Goal: Find specific page/section: Find specific page/section

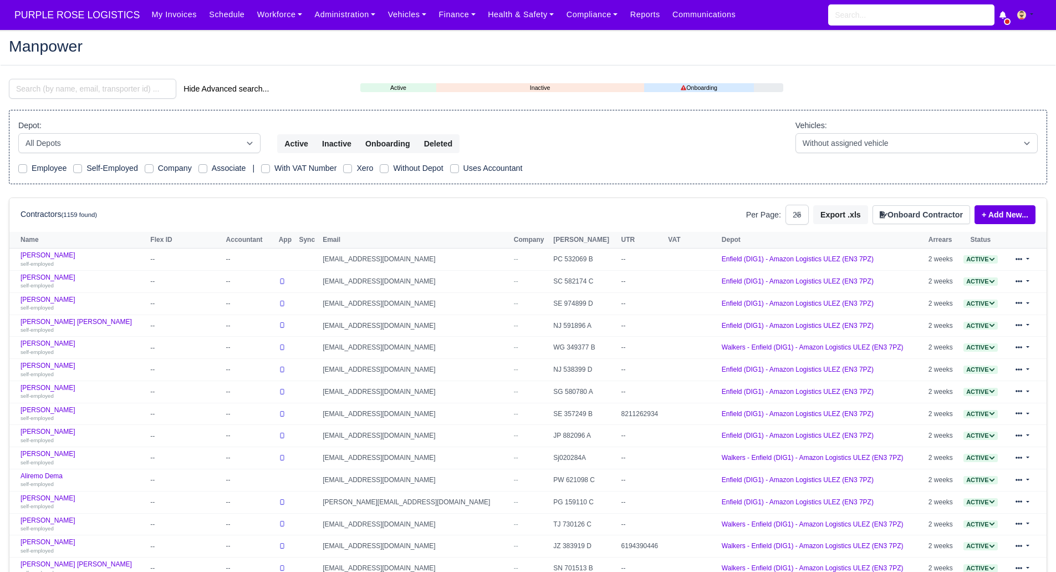
select select "25"
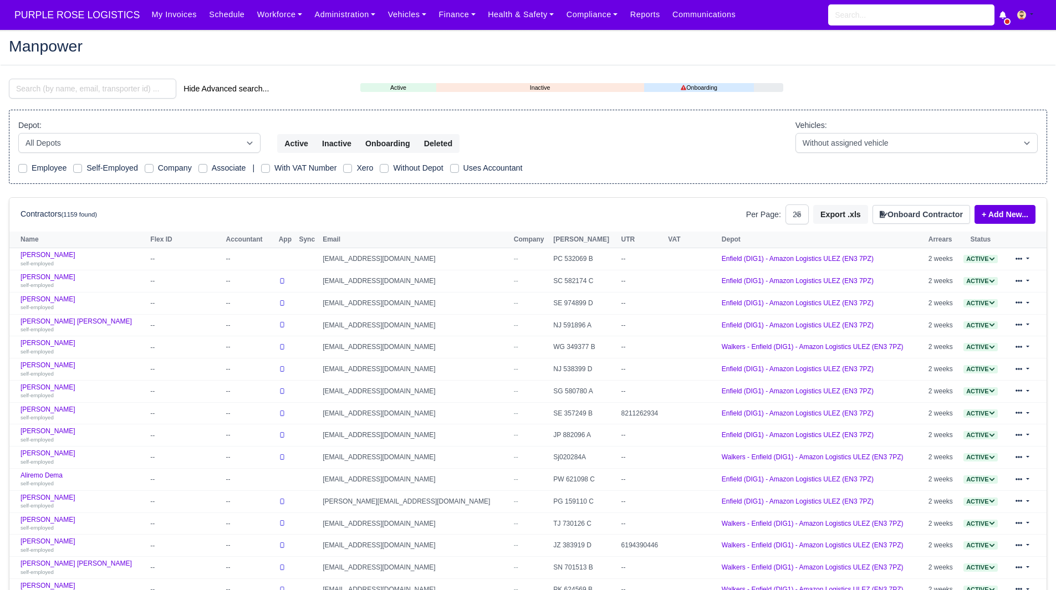
select select "25"
click at [121, 76] on main "Manpower Hide Advanced search... Active Inactive Onboarding Depot: All Depots" at bounding box center [528, 449] width 1056 height 812
click at [105, 89] on input "search" at bounding box center [92, 89] width 167 height 20
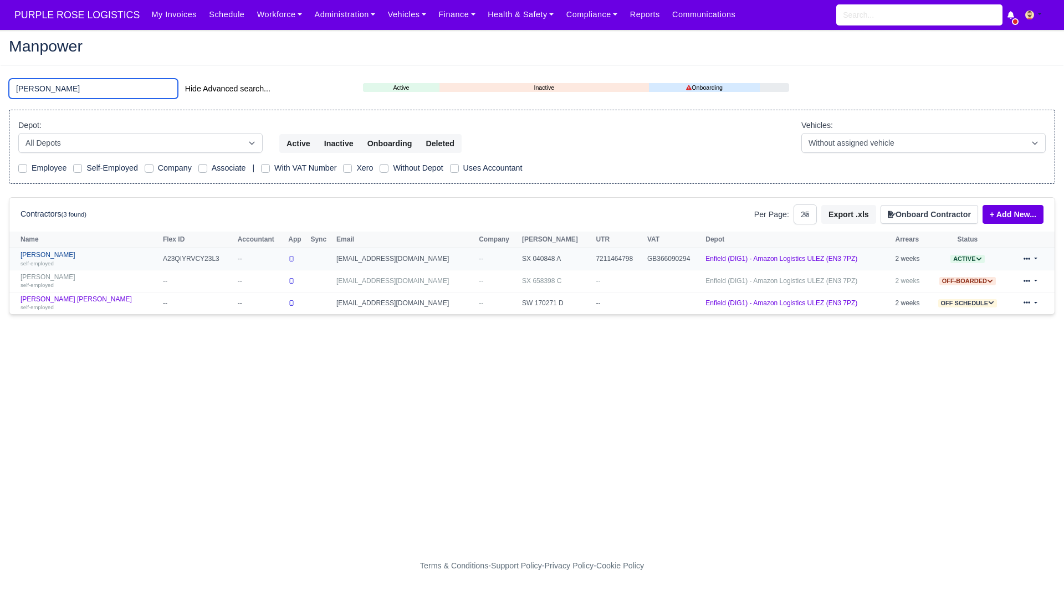
type input "[PERSON_NAME]"
click at [60, 254] on link "[PERSON_NAME] self-employed" at bounding box center [89, 259] width 137 height 16
